Goal: Task Accomplishment & Management: Manage account settings

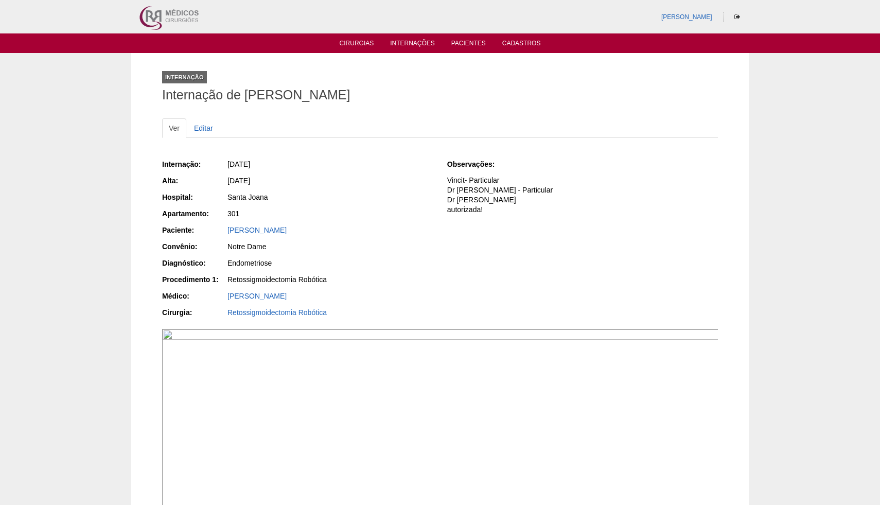
scroll to position [442, 0]
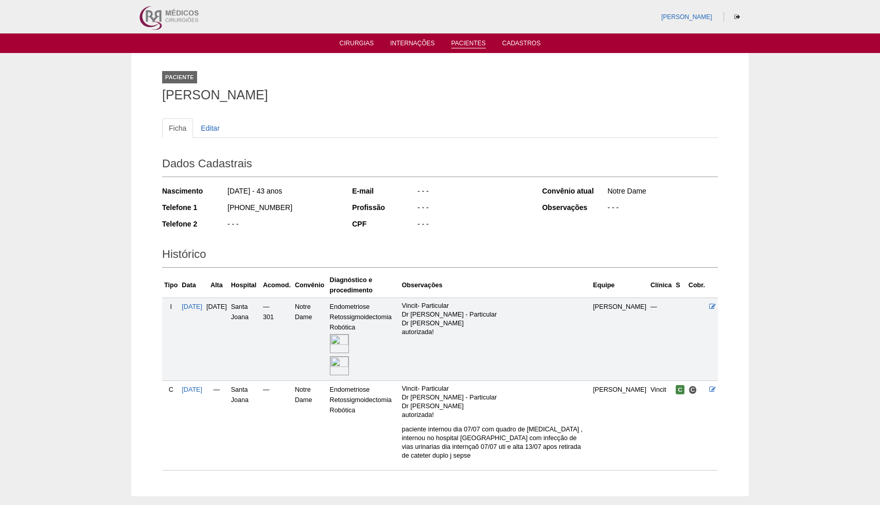
click at [468, 45] on link "Pacientes" at bounding box center [468, 44] width 34 height 9
click at [424, 46] on link "Internações" at bounding box center [412, 44] width 45 height 9
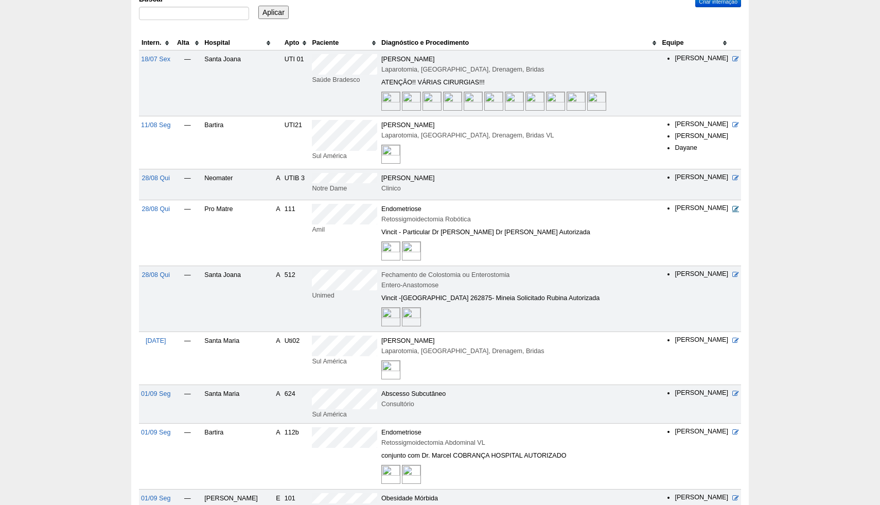
scroll to position [95, 0]
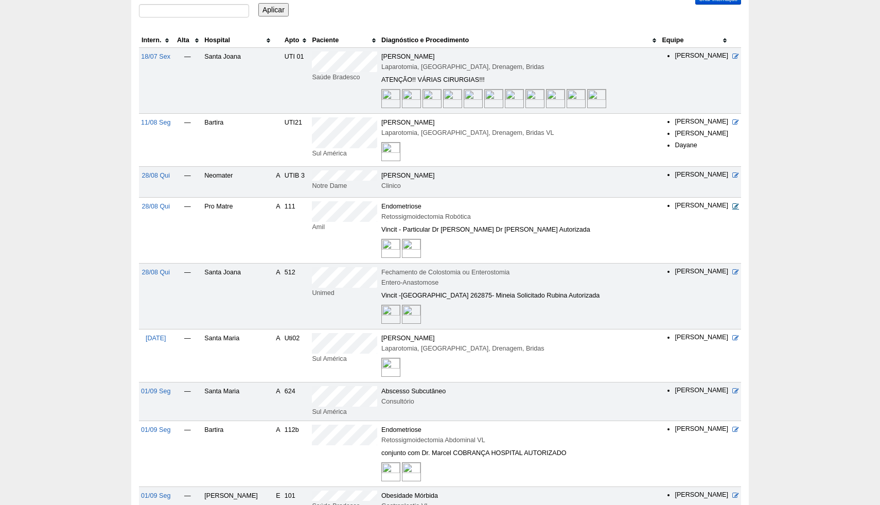
click at [735, 206] on icon at bounding box center [735, 206] width 7 height 7
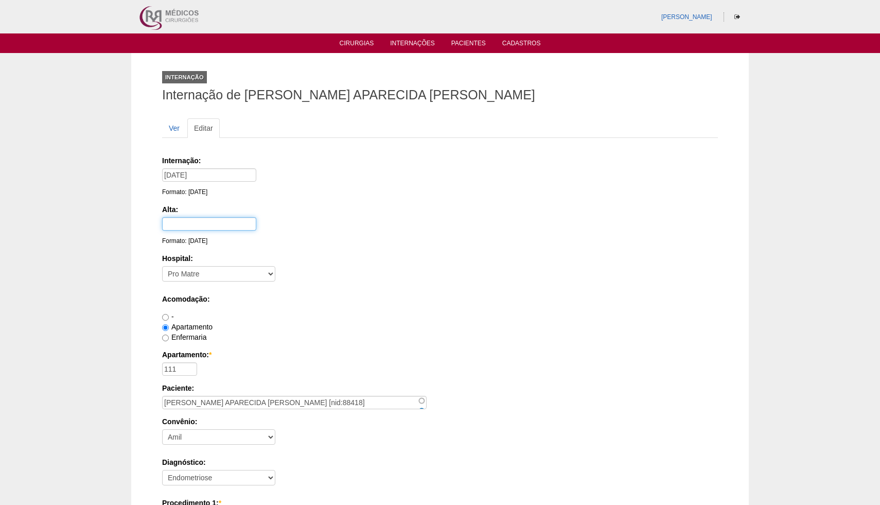
click at [195, 227] on input "text" at bounding box center [209, 223] width 94 height 13
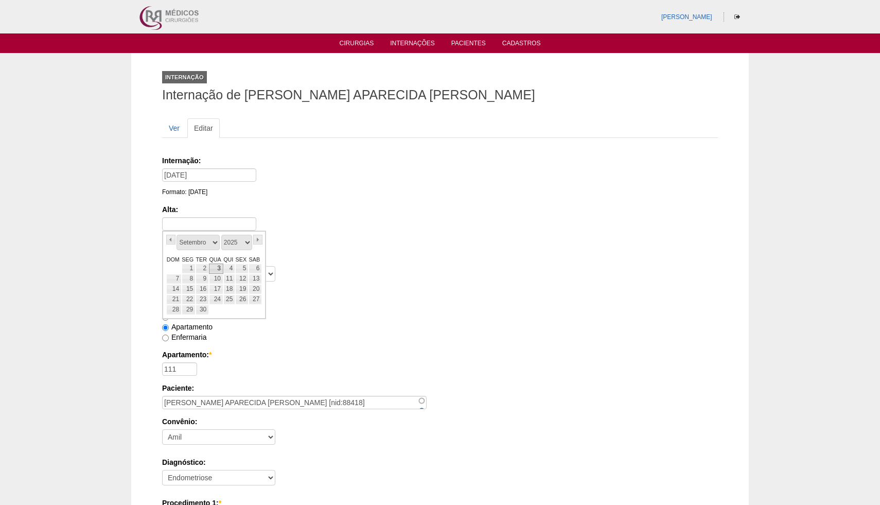
click at [217, 271] on link "3" at bounding box center [216, 268] width 14 height 10
type input "03/09/2025"
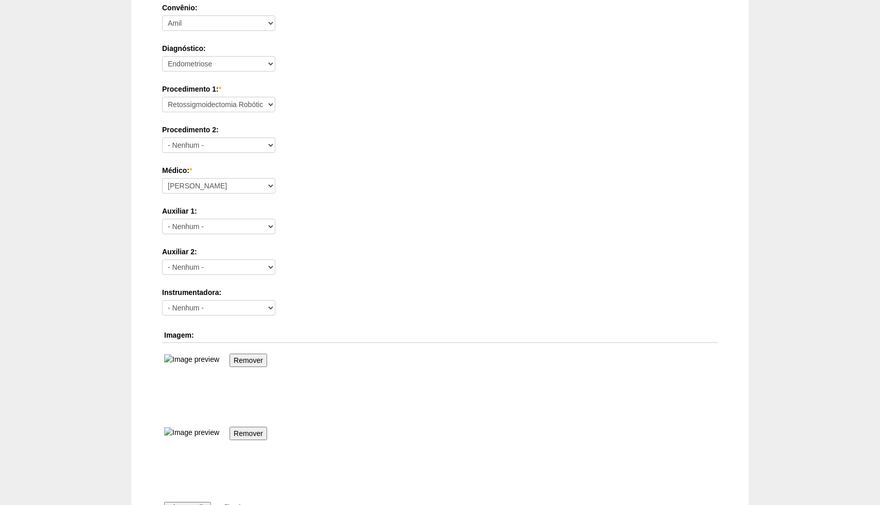
scroll to position [691, 0]
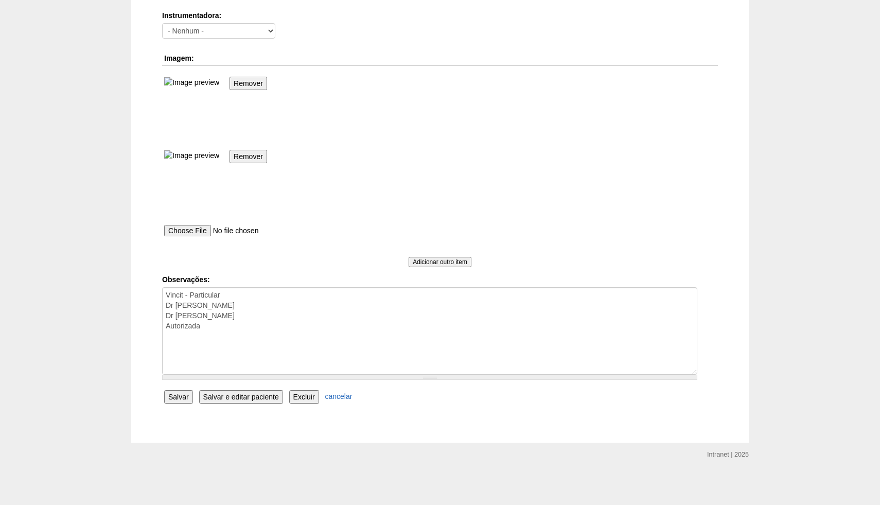
click at [183, 395] on input "Salvar" at bounding box center [178, 396] width 29 height 13
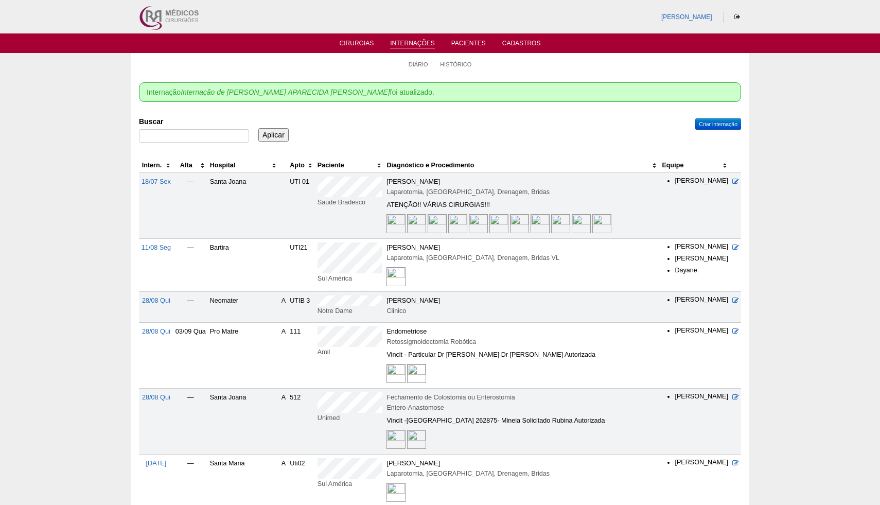
click at [408, 46] on link "Internações" at bounding box center [412, 44] width 45 height 9
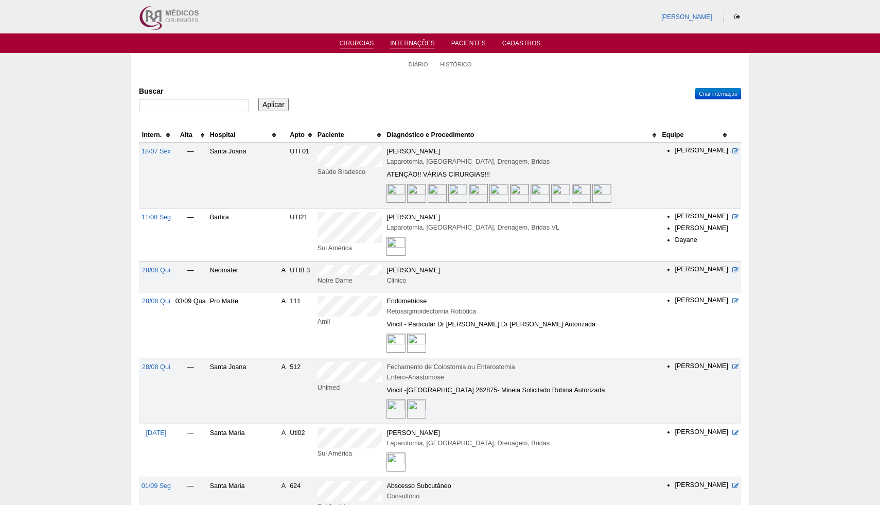
click at [363, 45] on link "Cirurgias" at bounding box center [357, 44] width 34 height 9
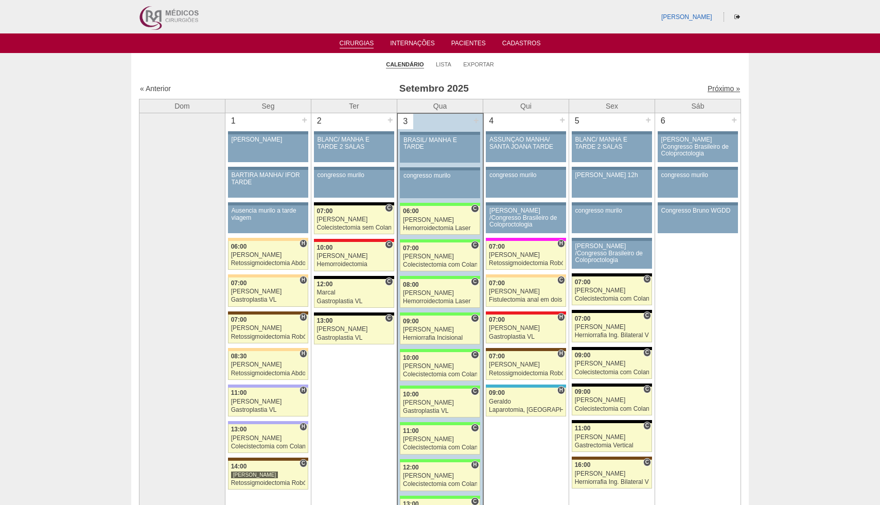
click at [720, 87] on link "Próximo »" at bounding box center [724, 88] width 32 height 8
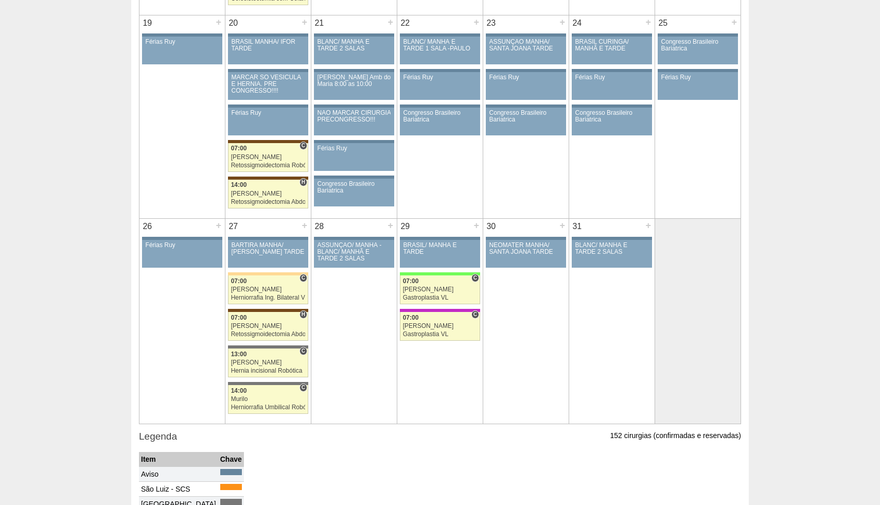
scroll to position [805, 0]
